Goal: Transaction & Acquisition: Purchase product/service

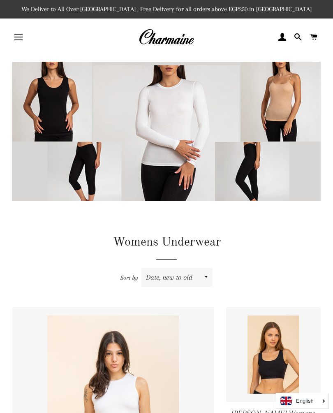
click at [20, 40] on span "button" at bounding box center [18, 39] width 8 height 1
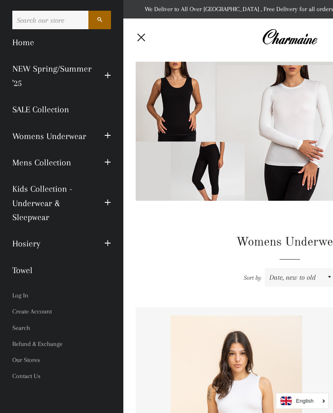
click at [24, 204] on link "Kids Collection - Underwear & Sleepwear" at bounding box center [52, 203] width 92 height 55
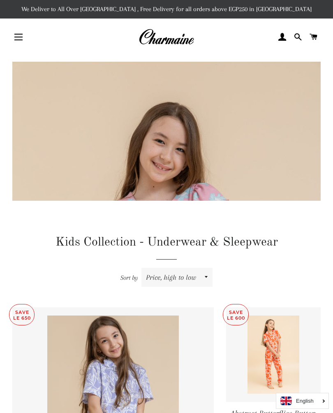
click at [23, 45] on button "Site navigation" at bounding box center [18, 37] width 21 height 21
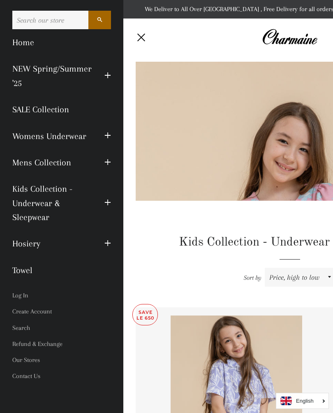
click at [16, 205] on link "Kids Collection - Underwear & Sleepwear" at bounding box center [52, 203] width 92 height 55
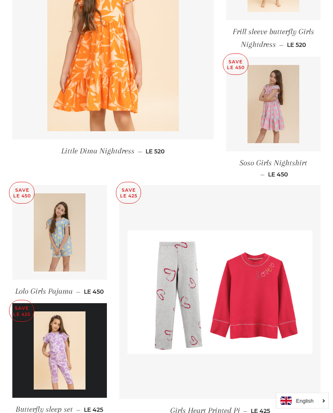
scroll to position [1057, 0]
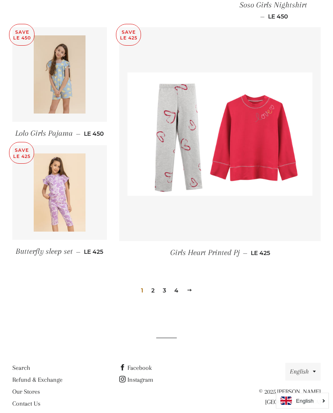
click at [157, 291] on link "2" at bounding box center [153, 290] width 10 height 12
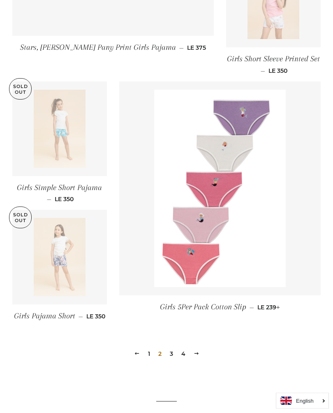
scroll to position [991, 0]
click at [173, 352] on link "3" at bounding box center [171, 353] width 10 height 12
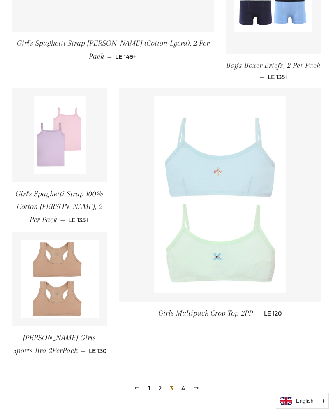
scroll to position [1023, 0]
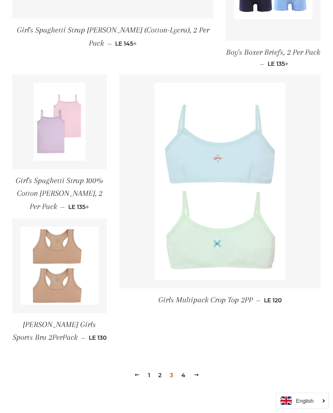
click at [184, 375] on link "4" at bounding box center [183, 375] width 11 height 12
